Goal: Transaction & Acquisition: Obtain resource

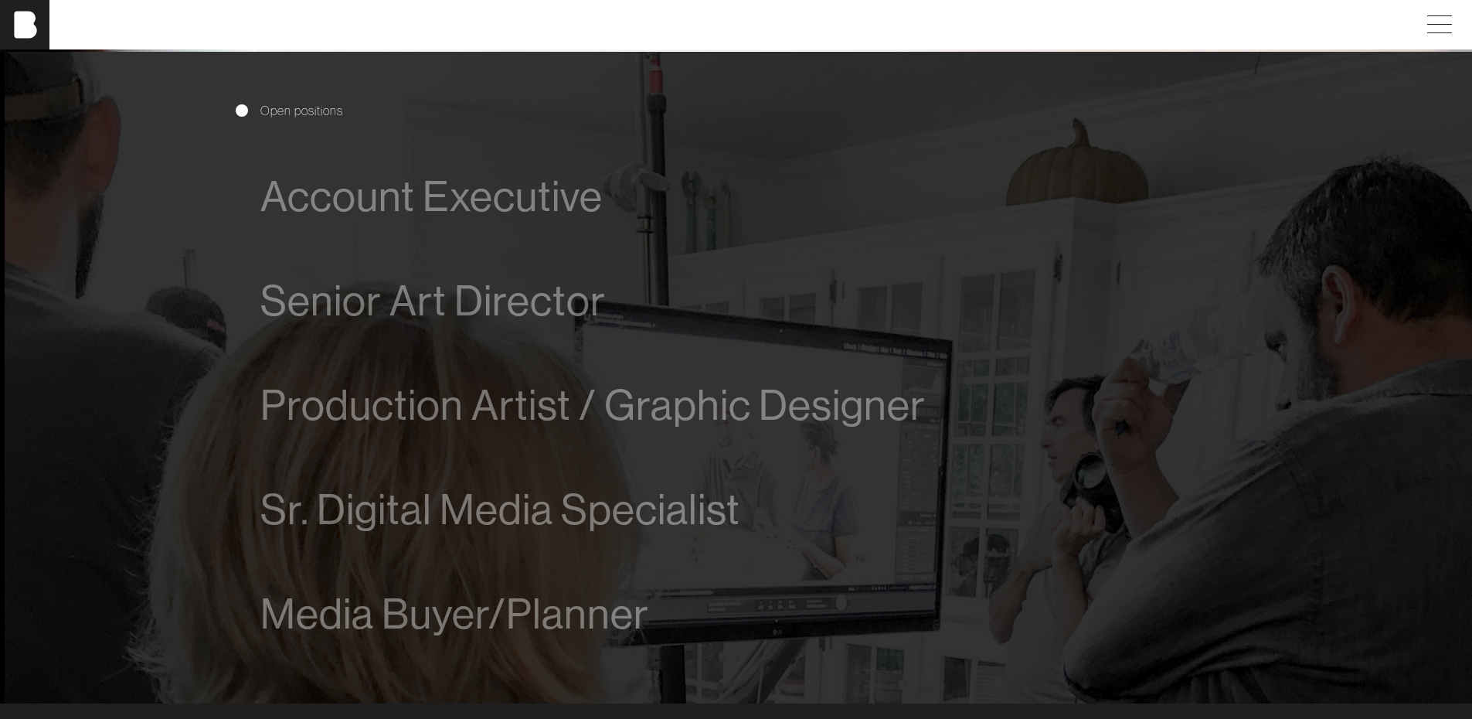
scroll to position [1005, 0]
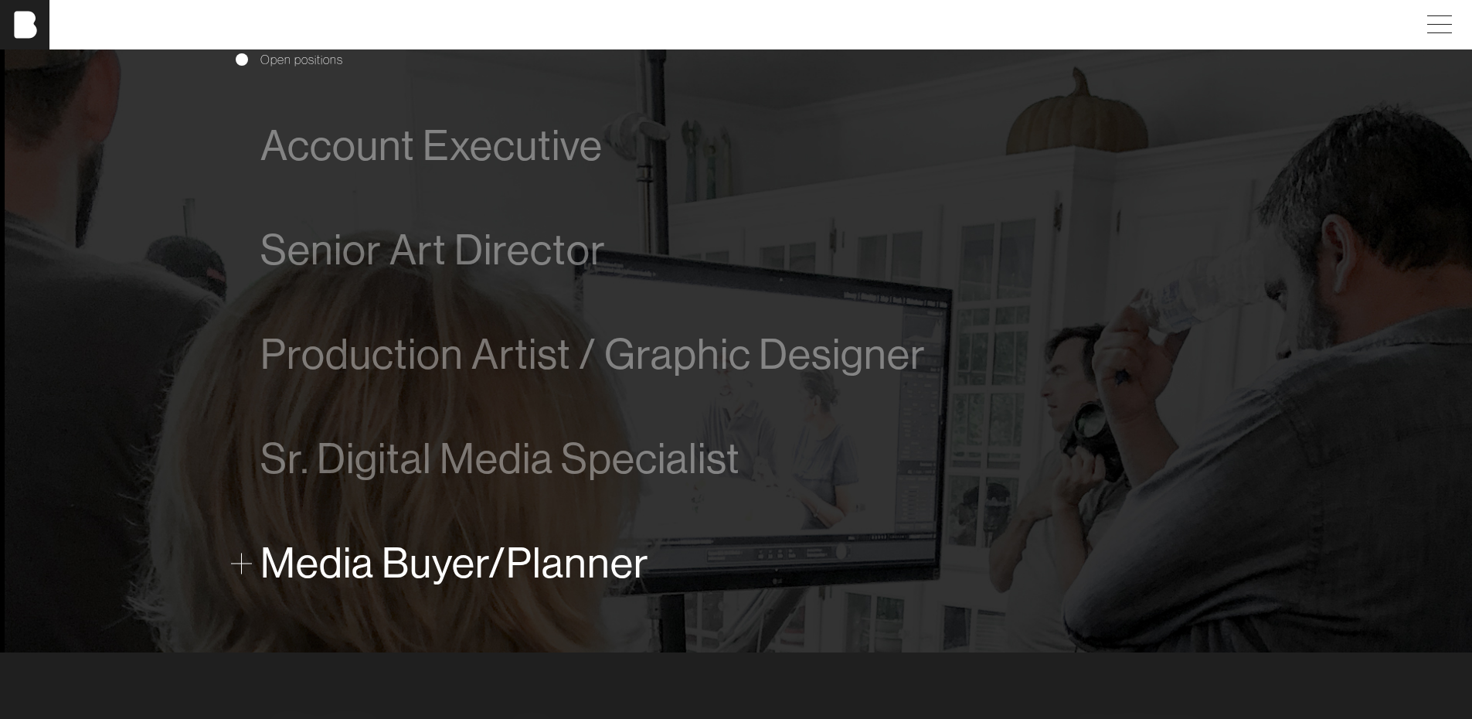
click at [383, 556] on span "Media Buyer/Planner" at bounding box center [454, 562] width 389 height 47
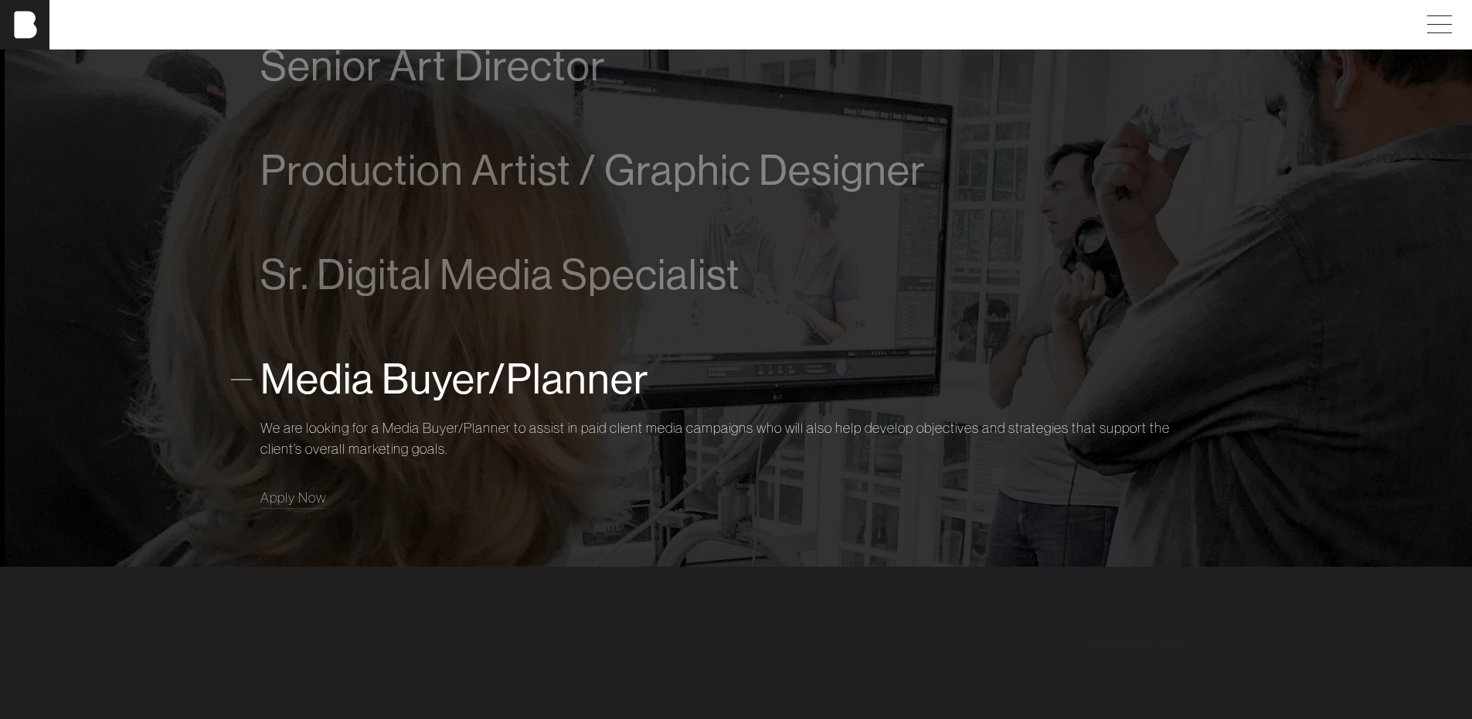
scroll to position [1189, 0]
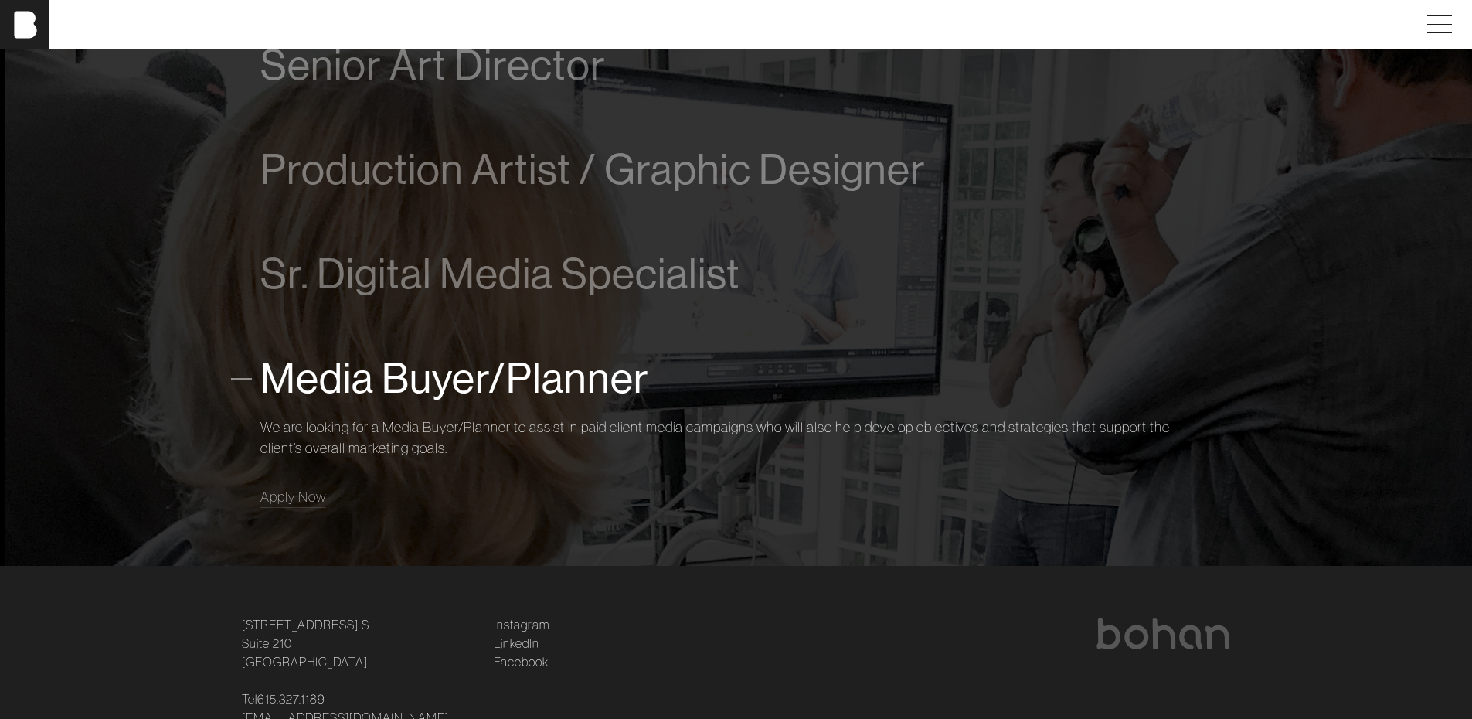
click at [304, 381] on span "Media Buyer/Planner" at bounding box center [454, 378] width 389 height 47
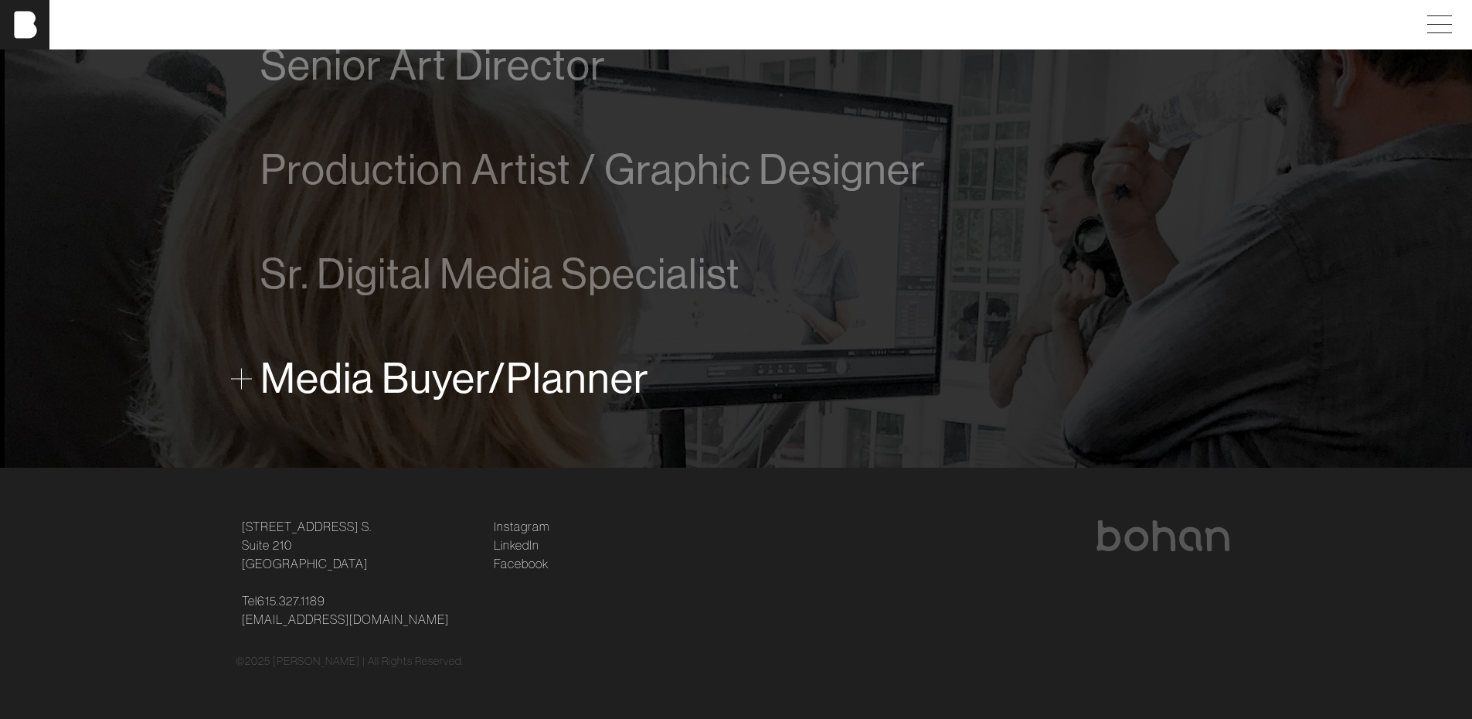
click at [335, 383] on span "Media Buyer/Planner" at bounding box center [454, 378] width 389 height 47
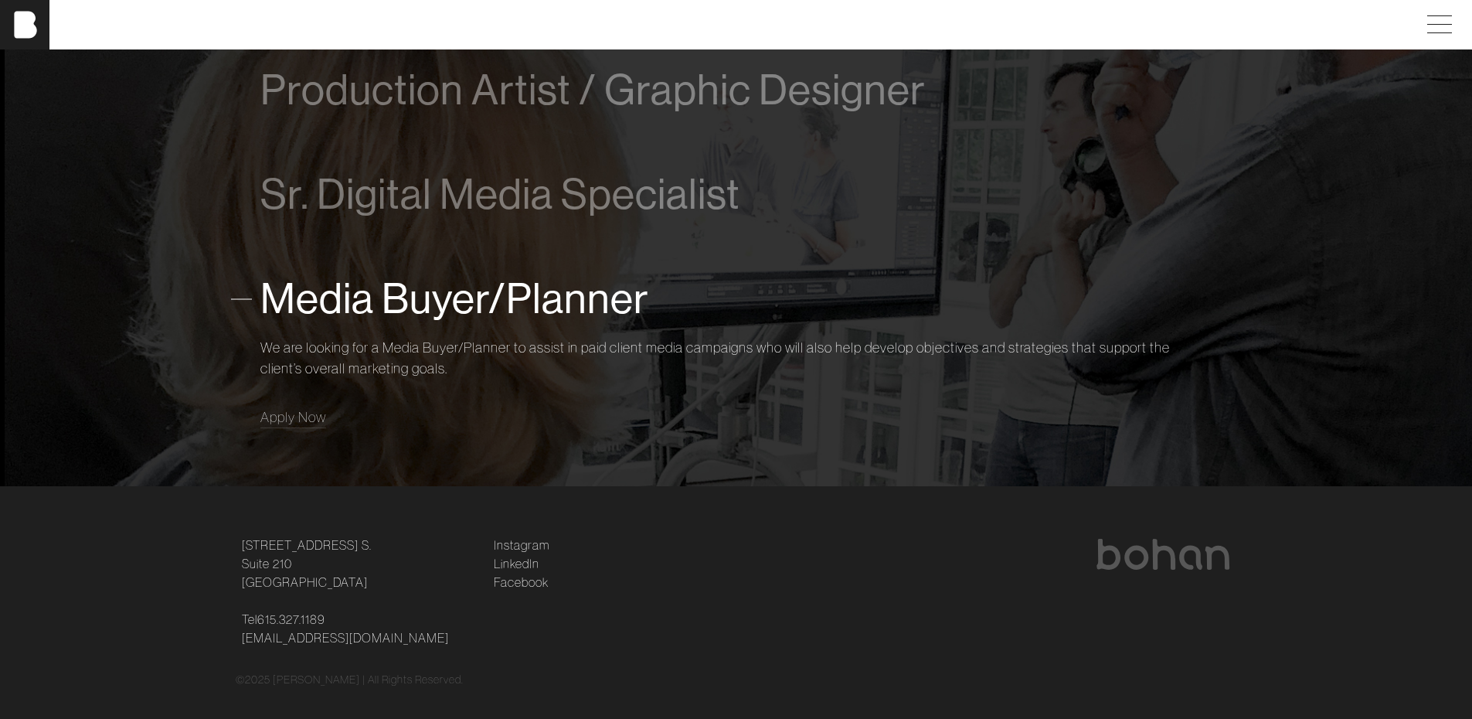
scroll to position [1288, 0]
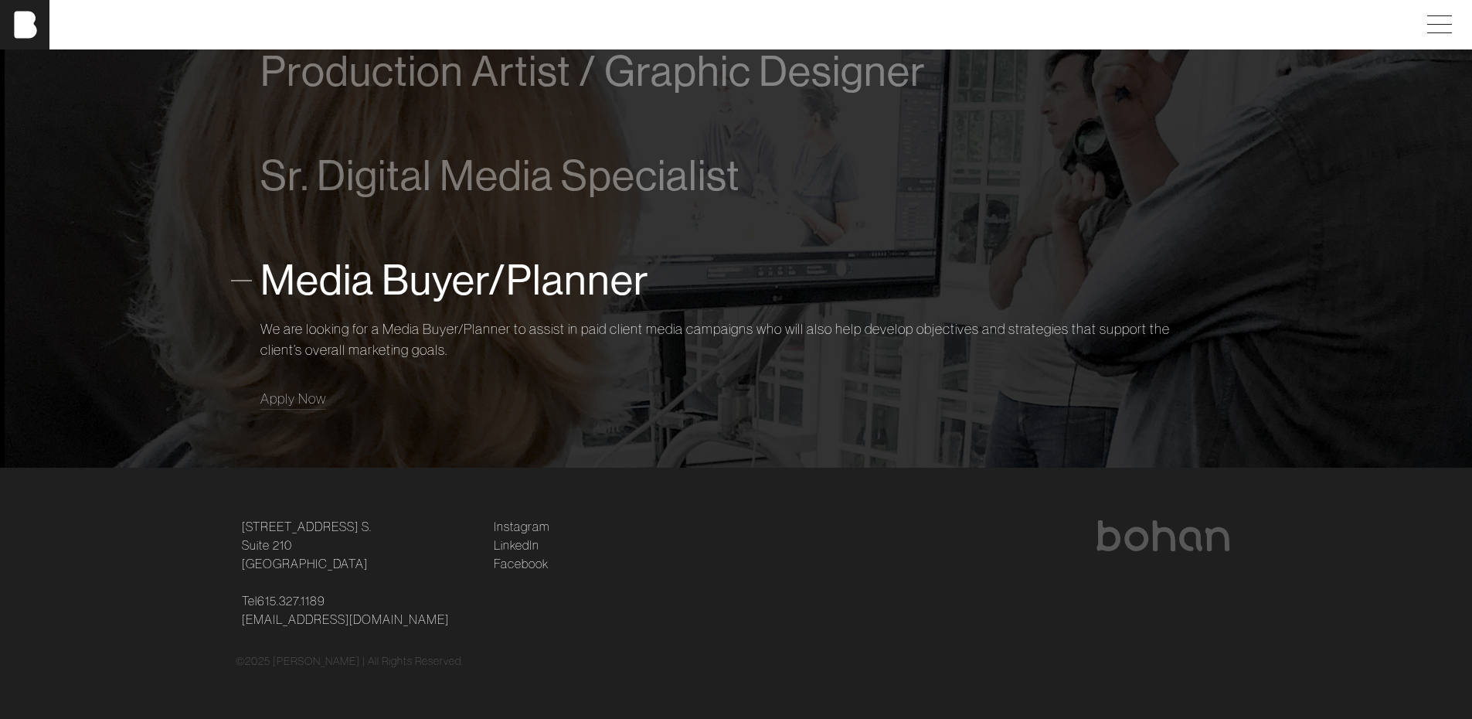
click at [271, 282] on span "Media Buyer/Planner" at bounding box center [454, 280] width 389 height 47
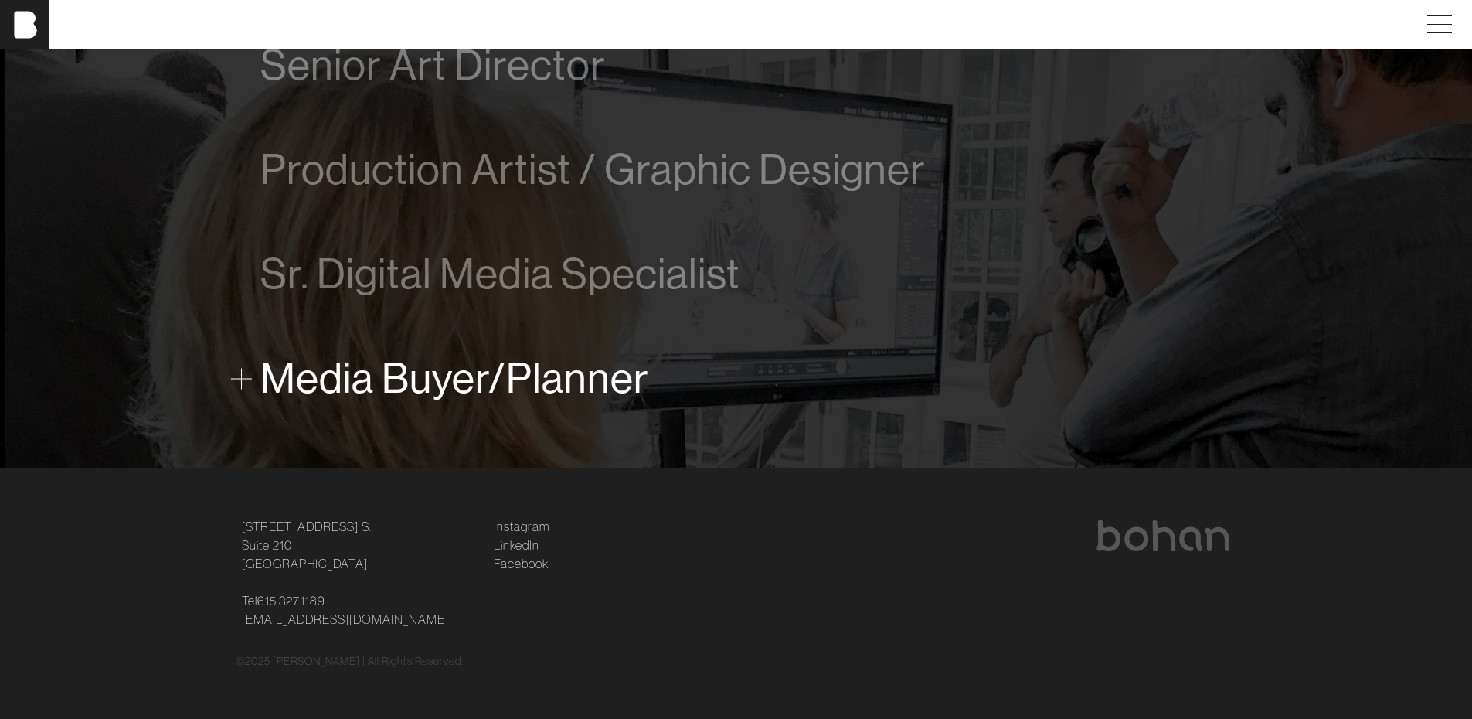
scroll to position [1189, 0]
click at [293, 381] on span "Media Buyer/Planner" at bounding box center [454, 378] width 389 height 47
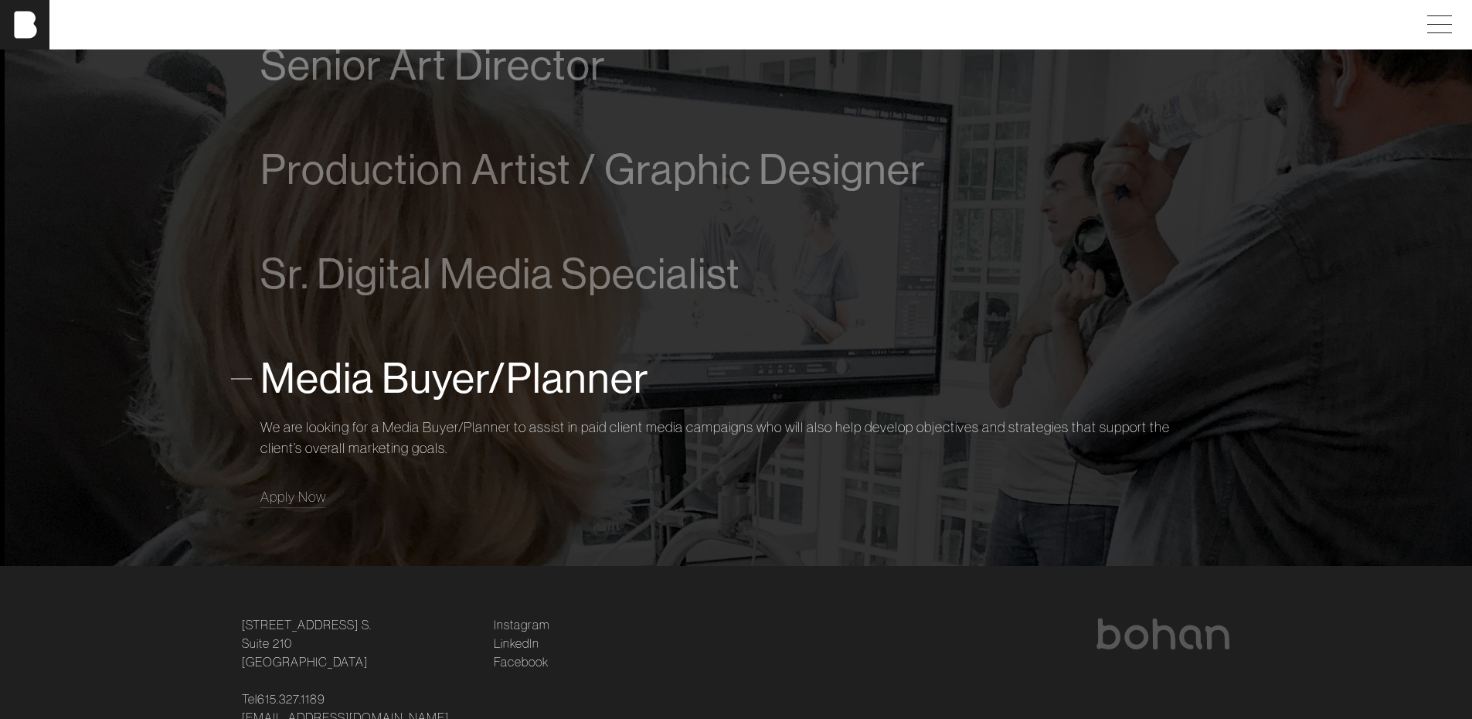
scroll to position [1288, 0]
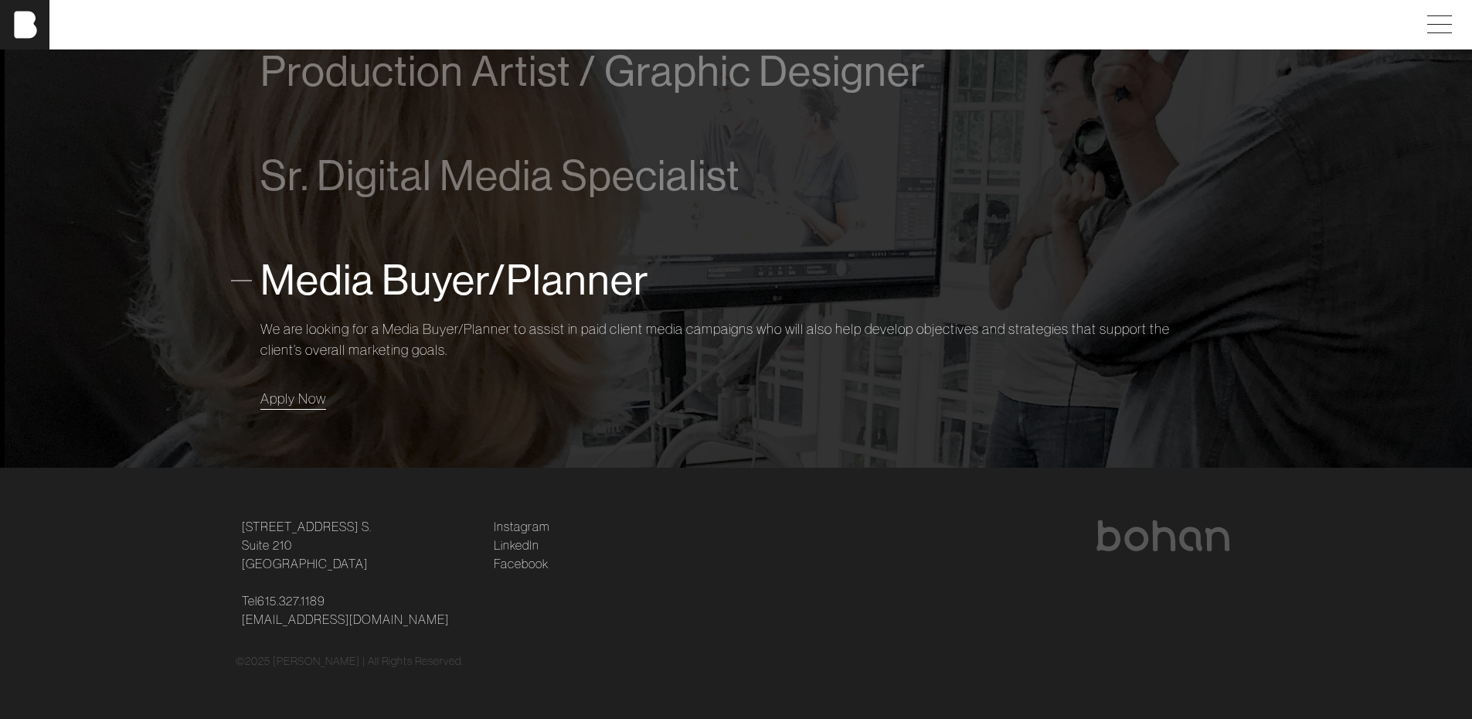
click at [295, 400] on span "Apply Now" at bounding box center [293, 398] width 66 height 18
click at [134, 311] on section "Open positions Account Executive We are looking for a driven and talented proce…" at bounding box center [736, 93] width 1472 height 750
click at [1124, 543] on img at bounding box center [1163, 535] width 136 height 31
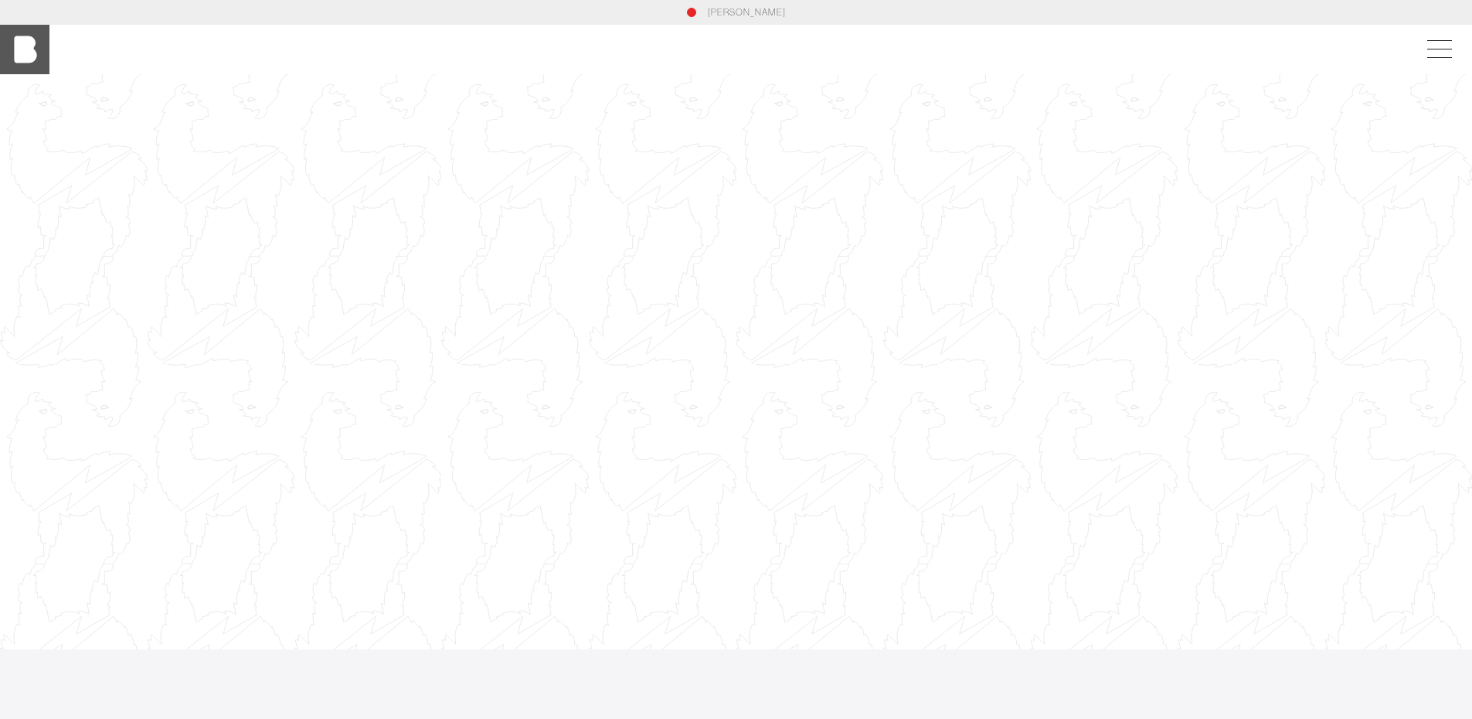
click at [18, 57] on img at bounding box center [24, 49] width 49 height 49
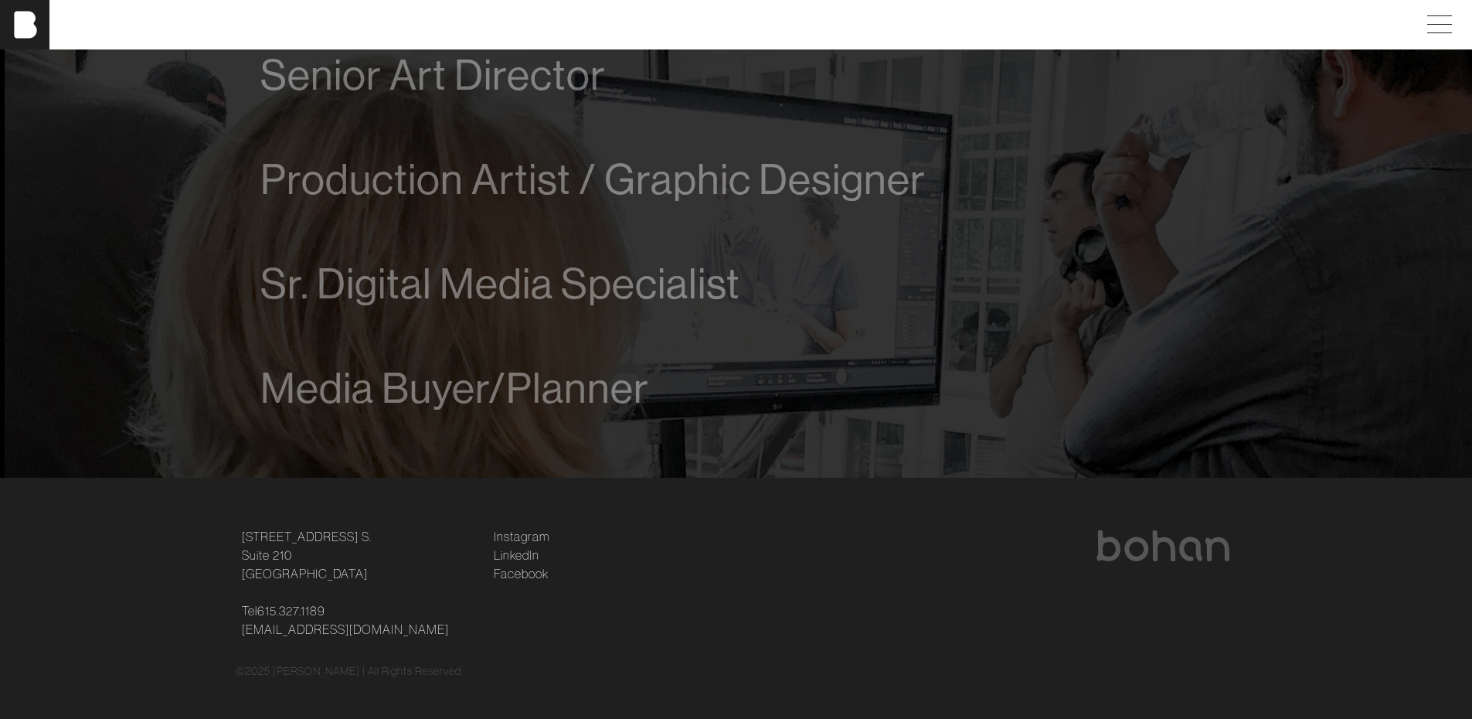
scroll to position [1189, 0]
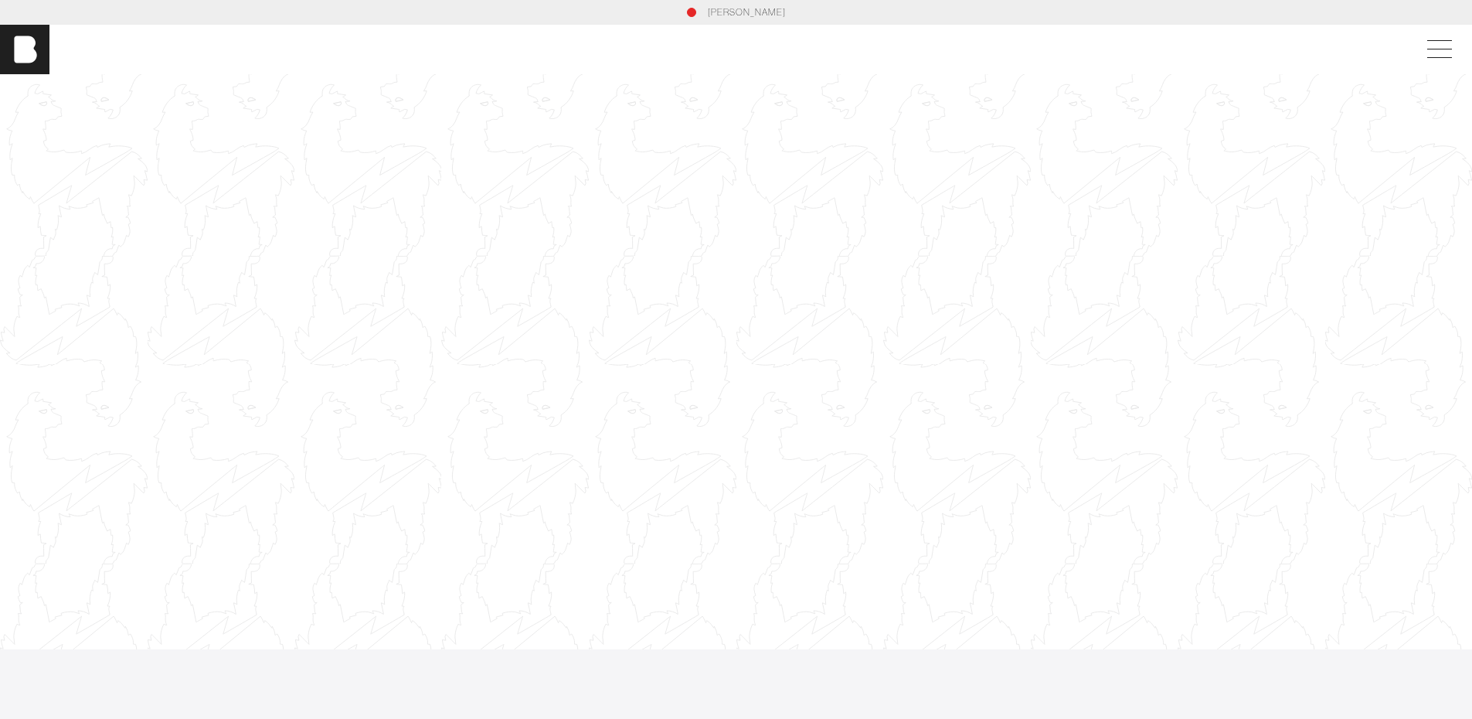
click at [736, 13] on link "[PERSON_NAME]" at bounding box center [747, 12] width 78 height 14
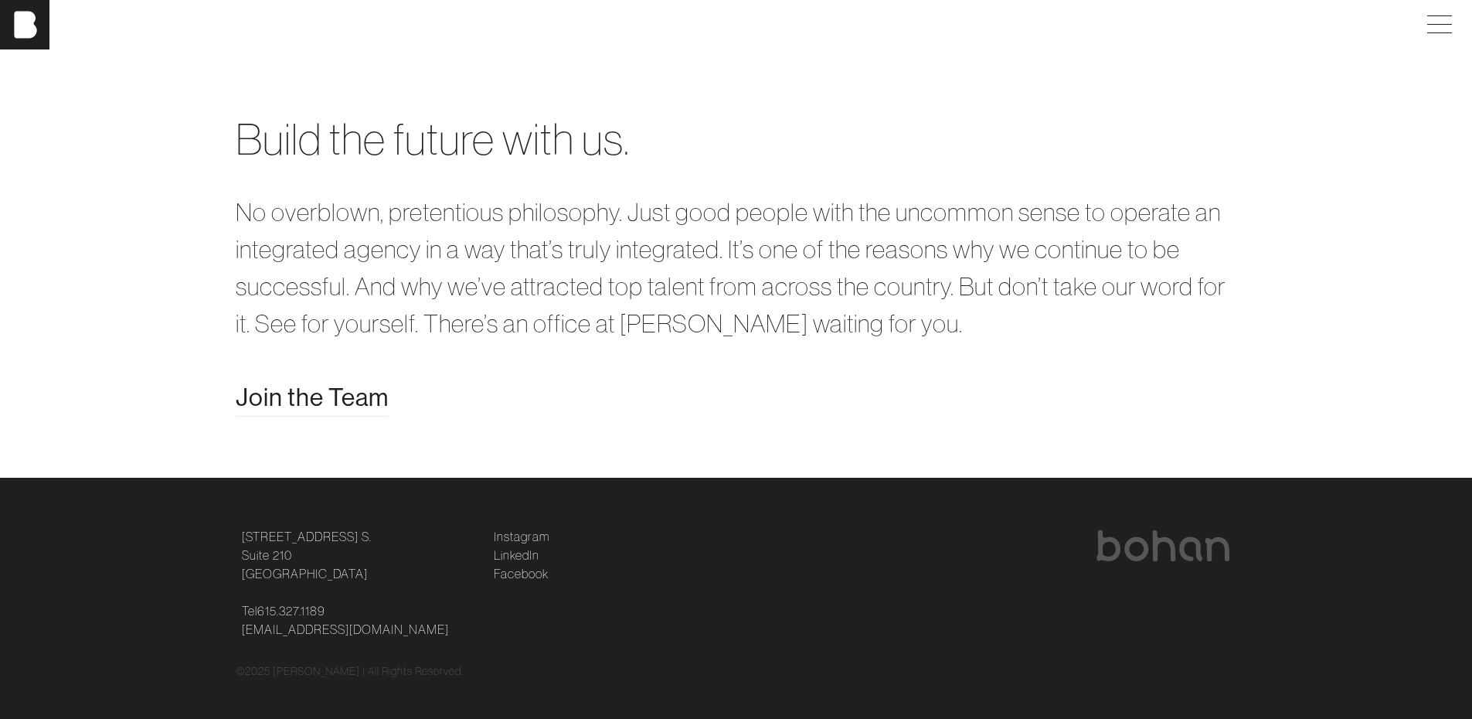
scroll to position [3267, 0]
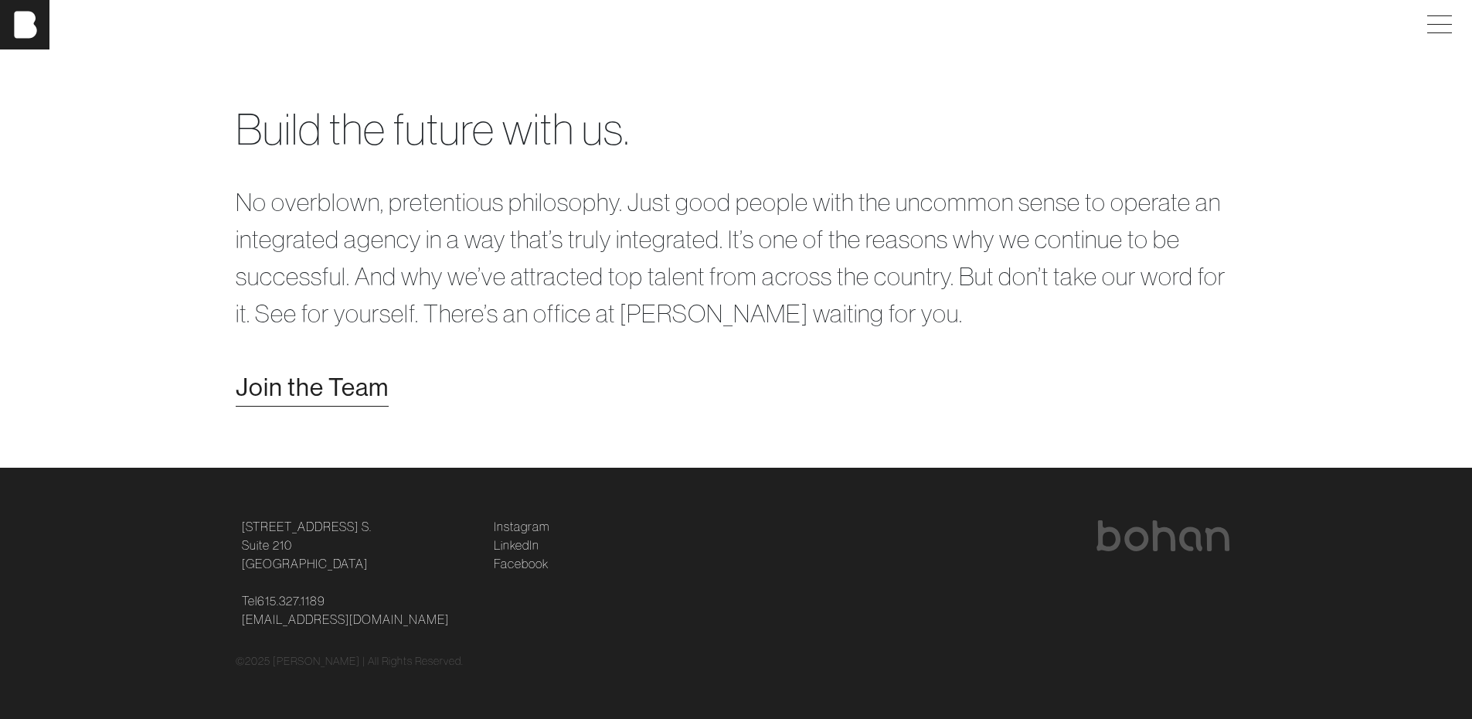
click at [298, 386] on span "Join the Team" at bounding box center [312, 387] width 153 height 37
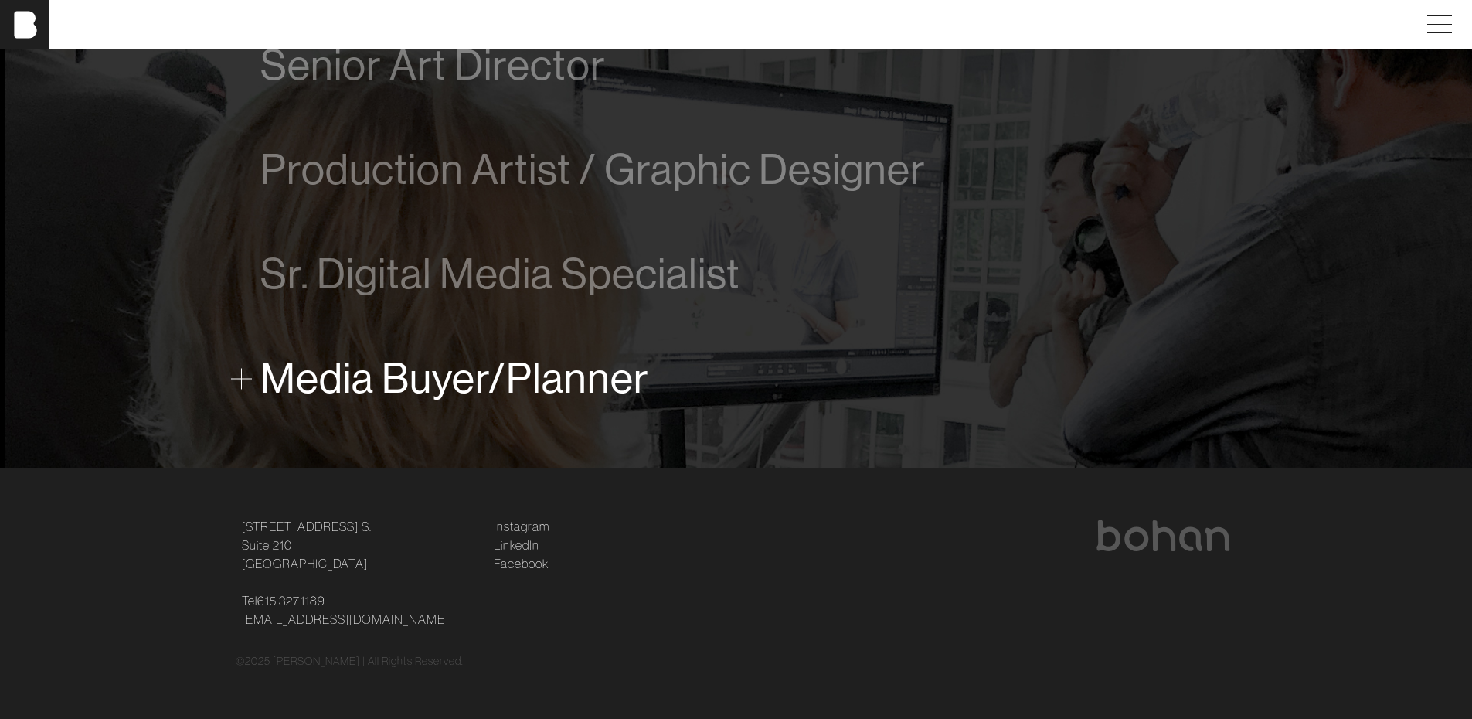
scroll to position [803, 0]
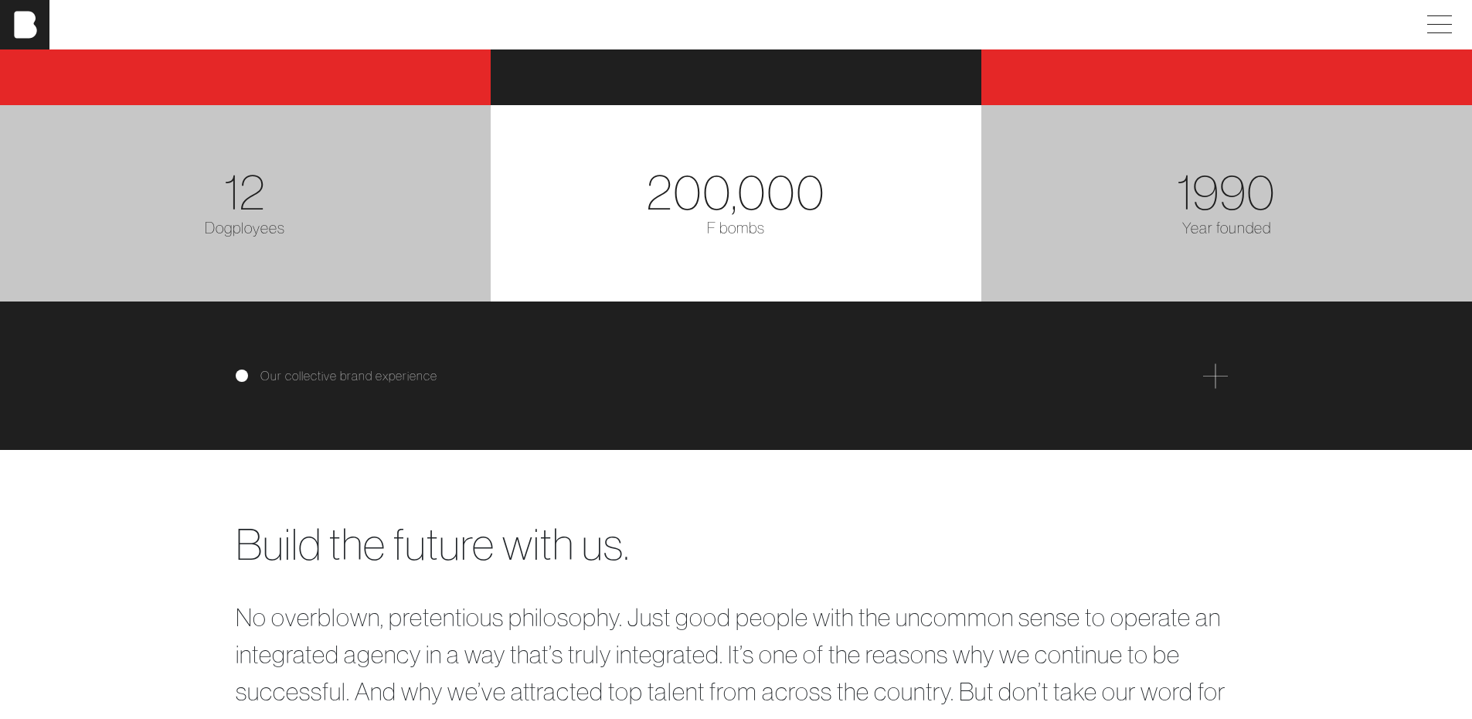
scroll to position [2919, 0]
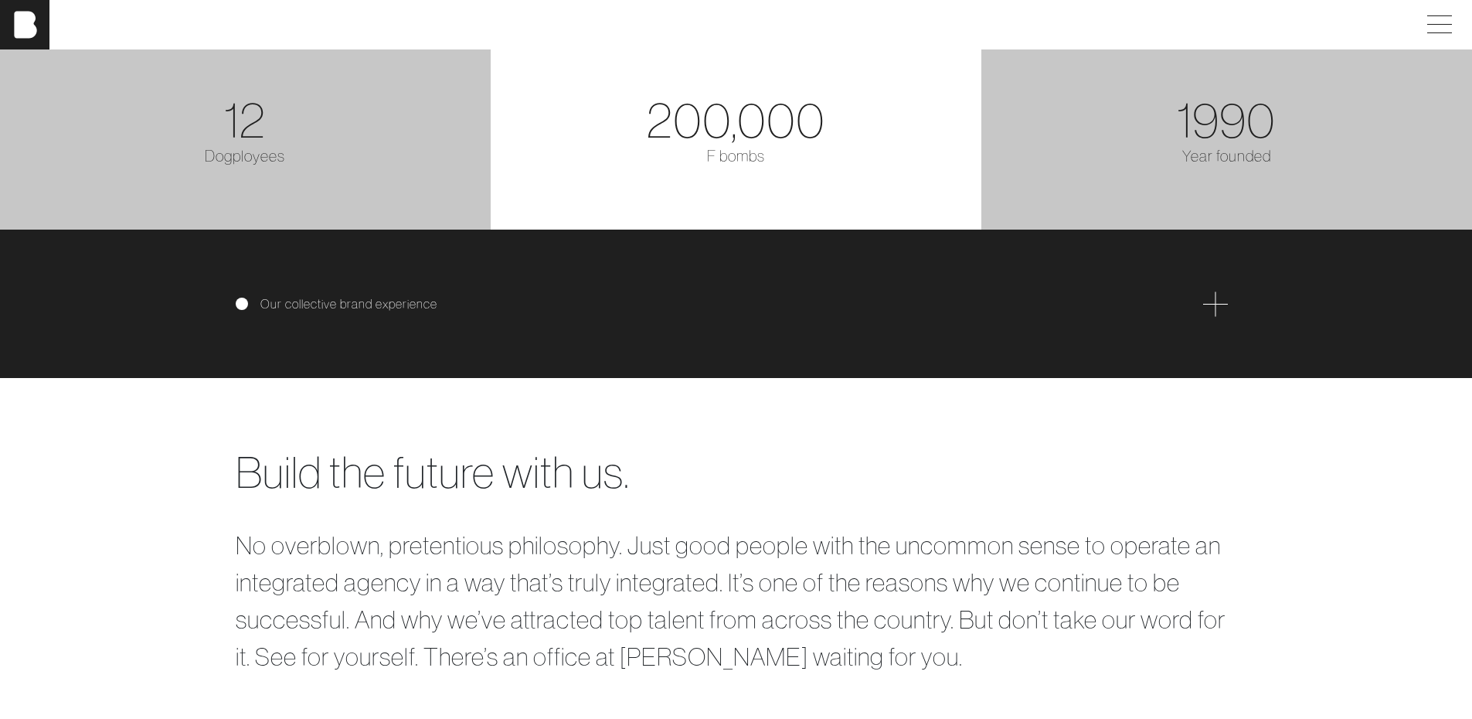
click at [301, 311] on div "Our collective brand experience" at bounding box center [737, 303] width 1002 height 25
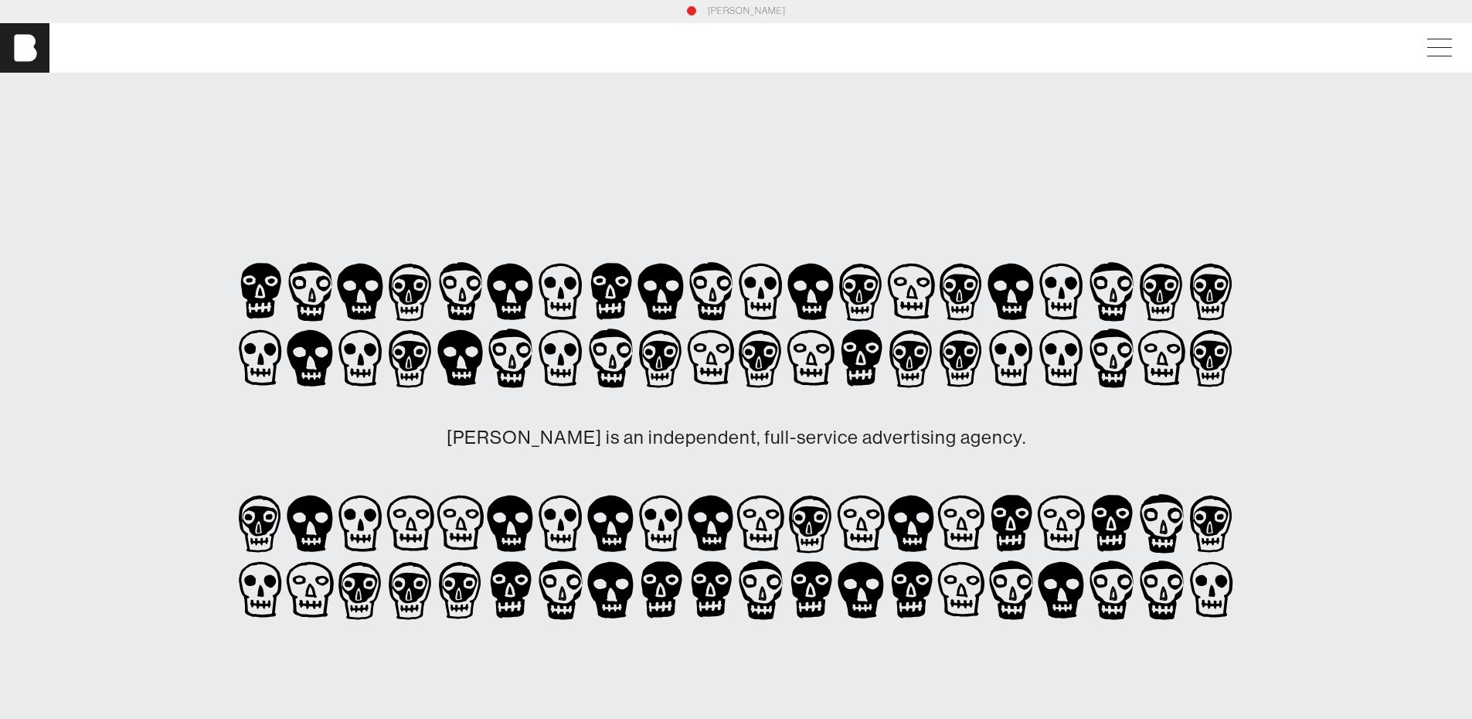
scroll to position [0, 0]
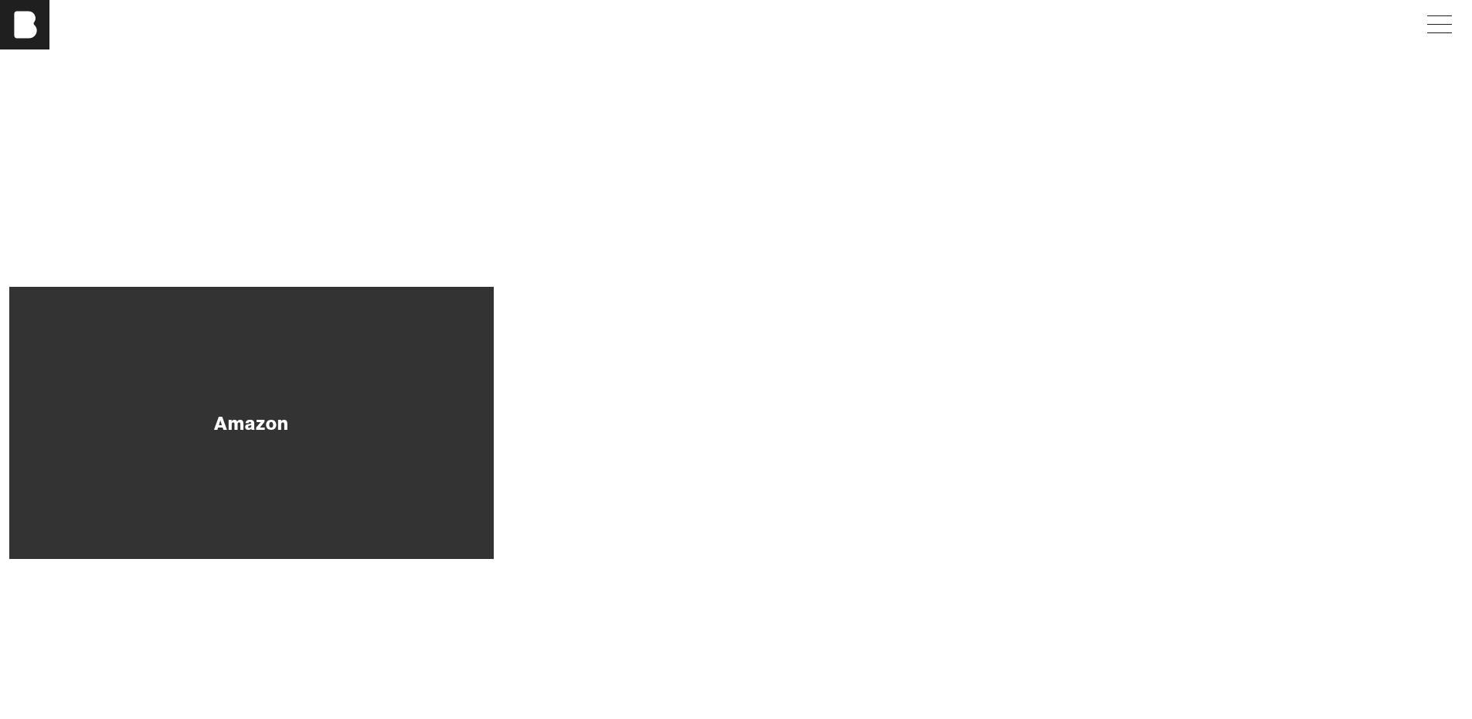
scroll to position [927, 0]
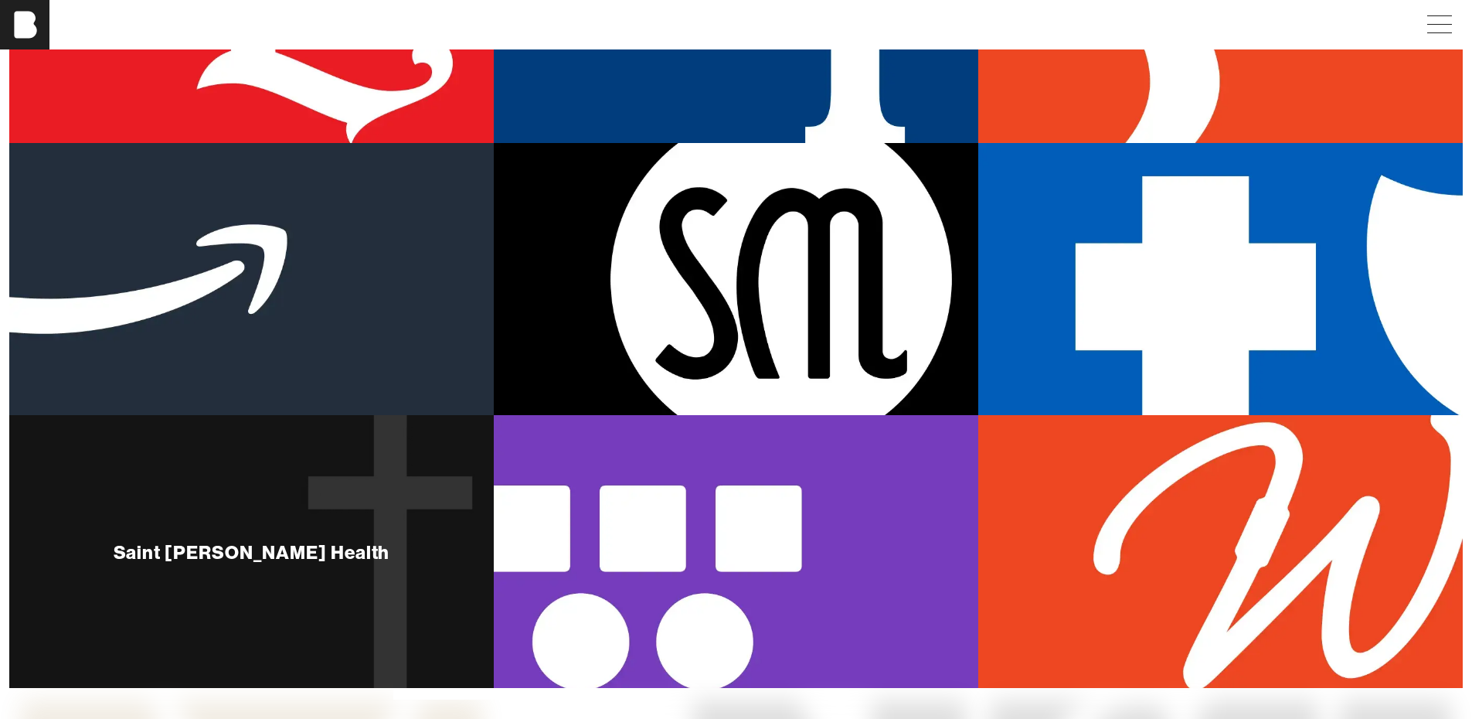
click at [427, 513] on div "Saint [PERSON_NAME] Health" at bounding box center [251, 551] width 485 height 273
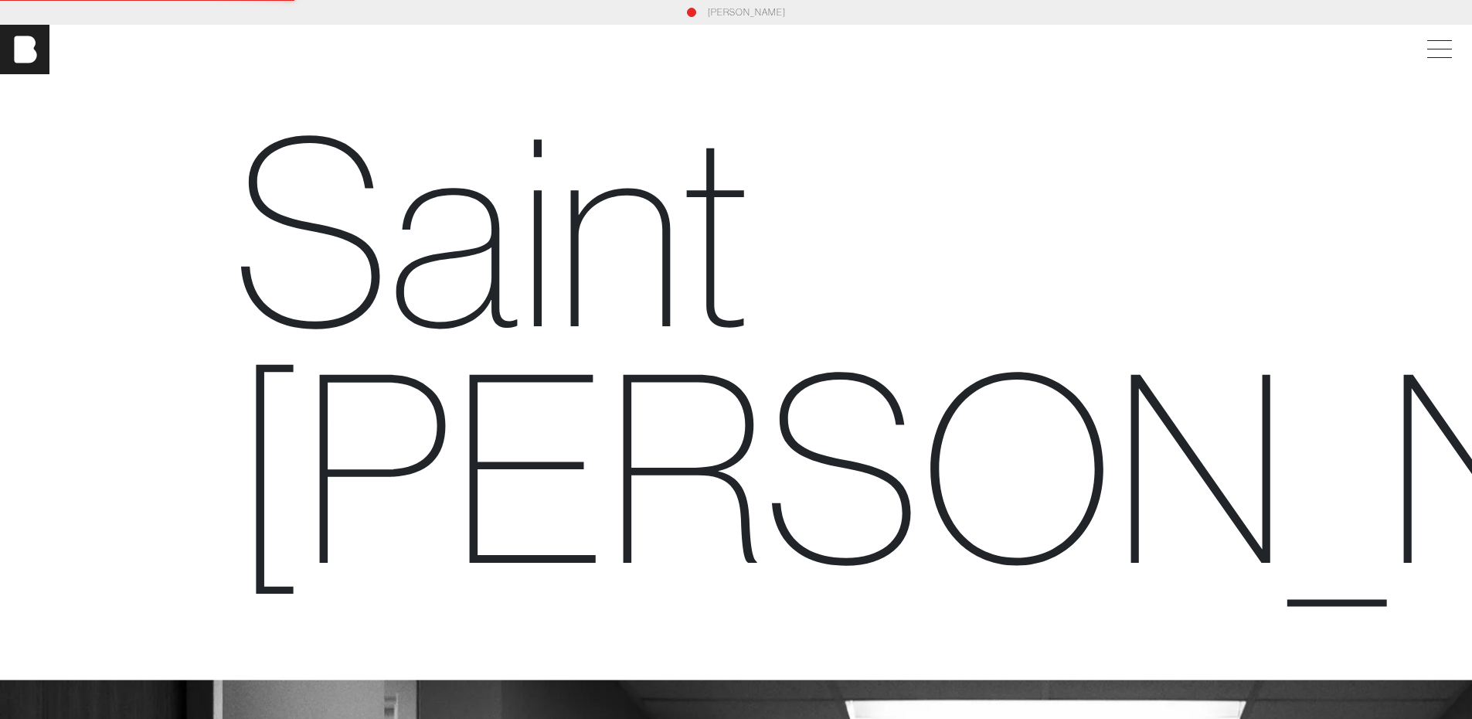
scroll to position [2, 0]
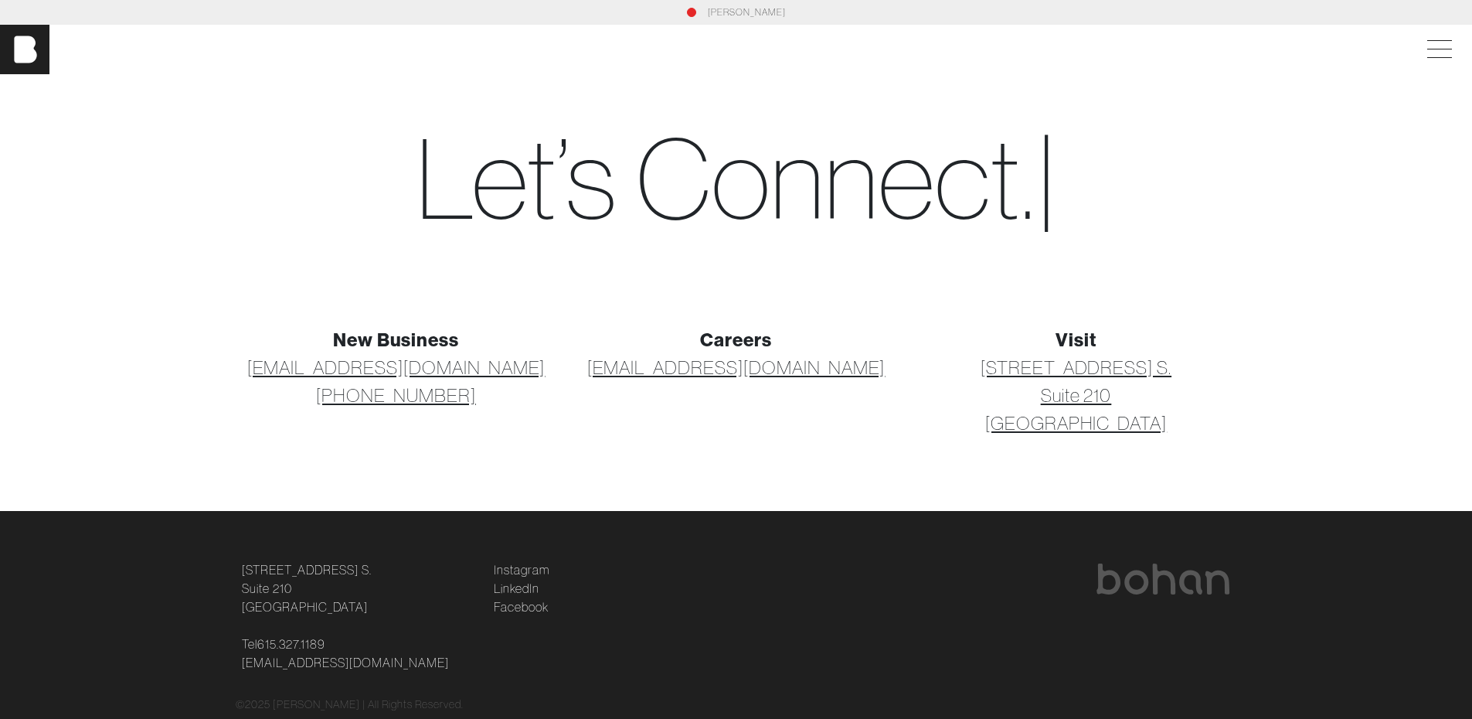
click at [768, 368] on link "[EMAIL_ADDRESS][DOMAIN_NAME]" at bounding box center [736, 367] width 298 height 28
